Goal: Task Accomplishment & Management: Use online tool/utility

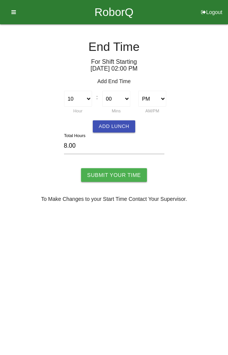
select select "10"
select select "2"
click at [108, 178] on input "Submit Your Time" at bounding box center [114, 175] width 66 height 14
type input "Processing..."
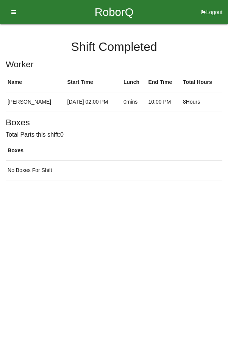
click at [216, 6] on button "Logout" at bounding box center [212, 3] width 33 height 6
select select "Worker"
